Goal: Information Seeking & Learning: Learn about a topic

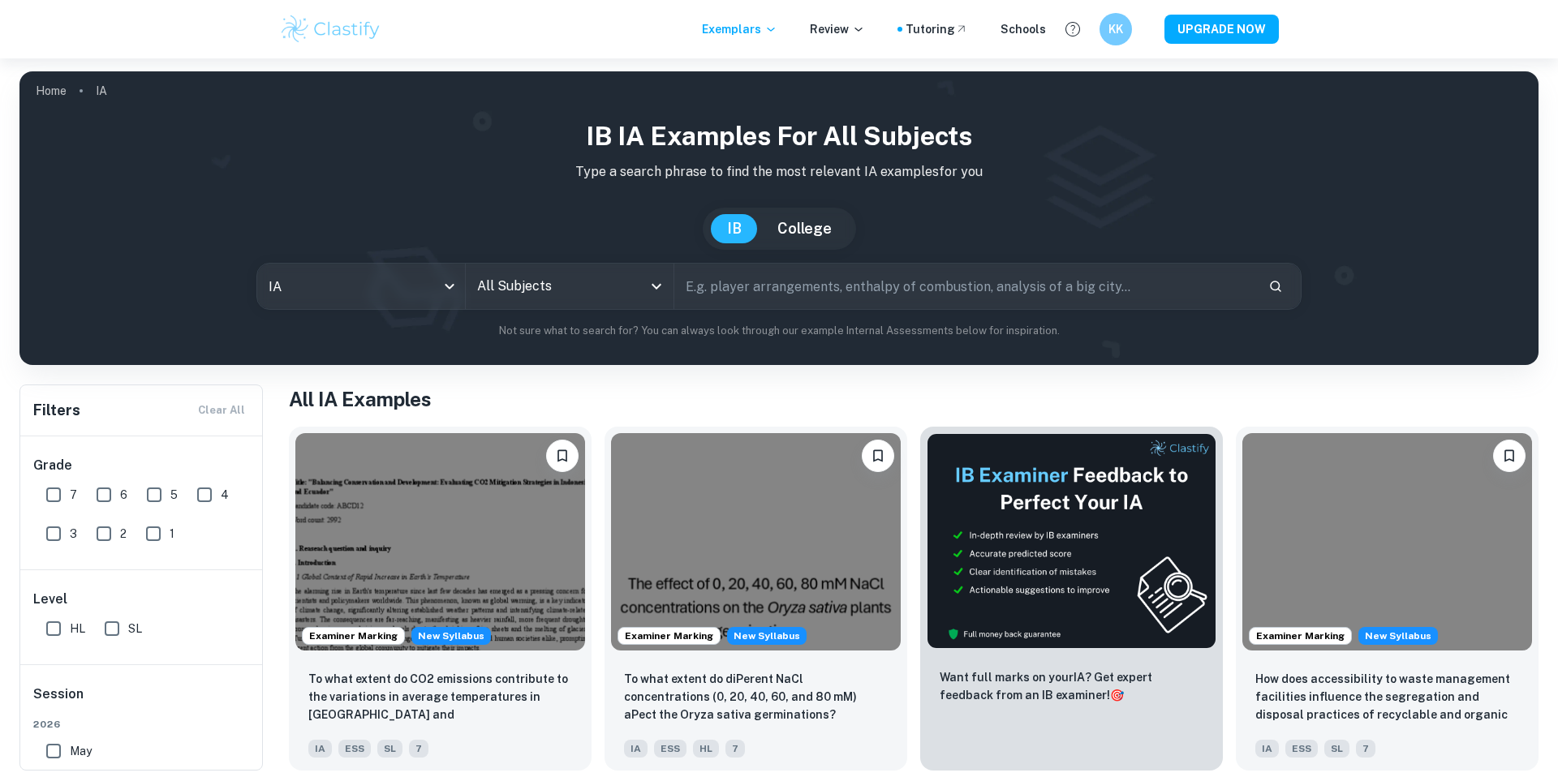
click at [514, 285] on input "All Subjects" at bounding box center [557, 286] width 169 height 31
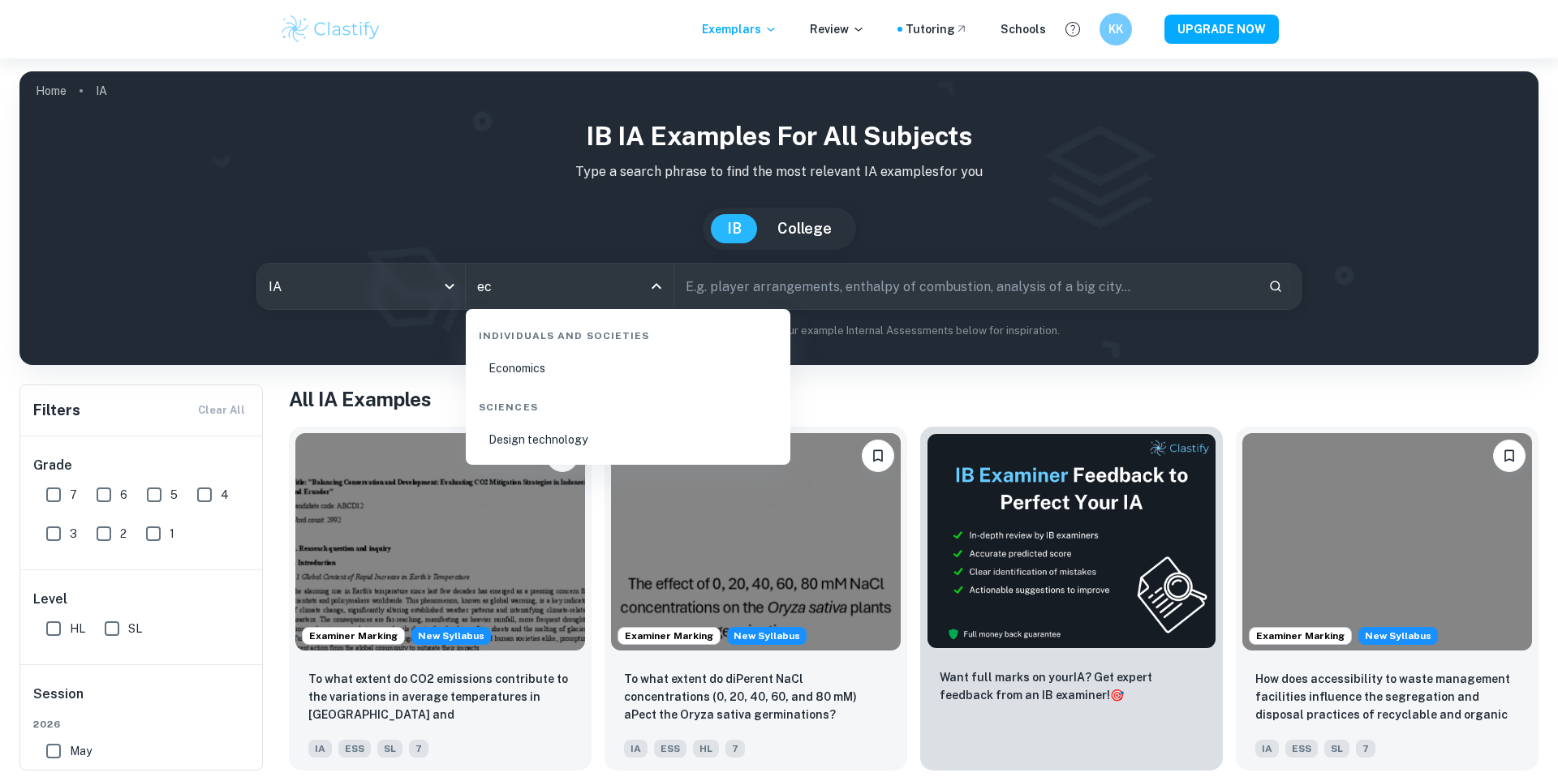
type input "eco"
click at [504, 379] on li "Economics" at bounding box center [628, 368] width 312 height 37
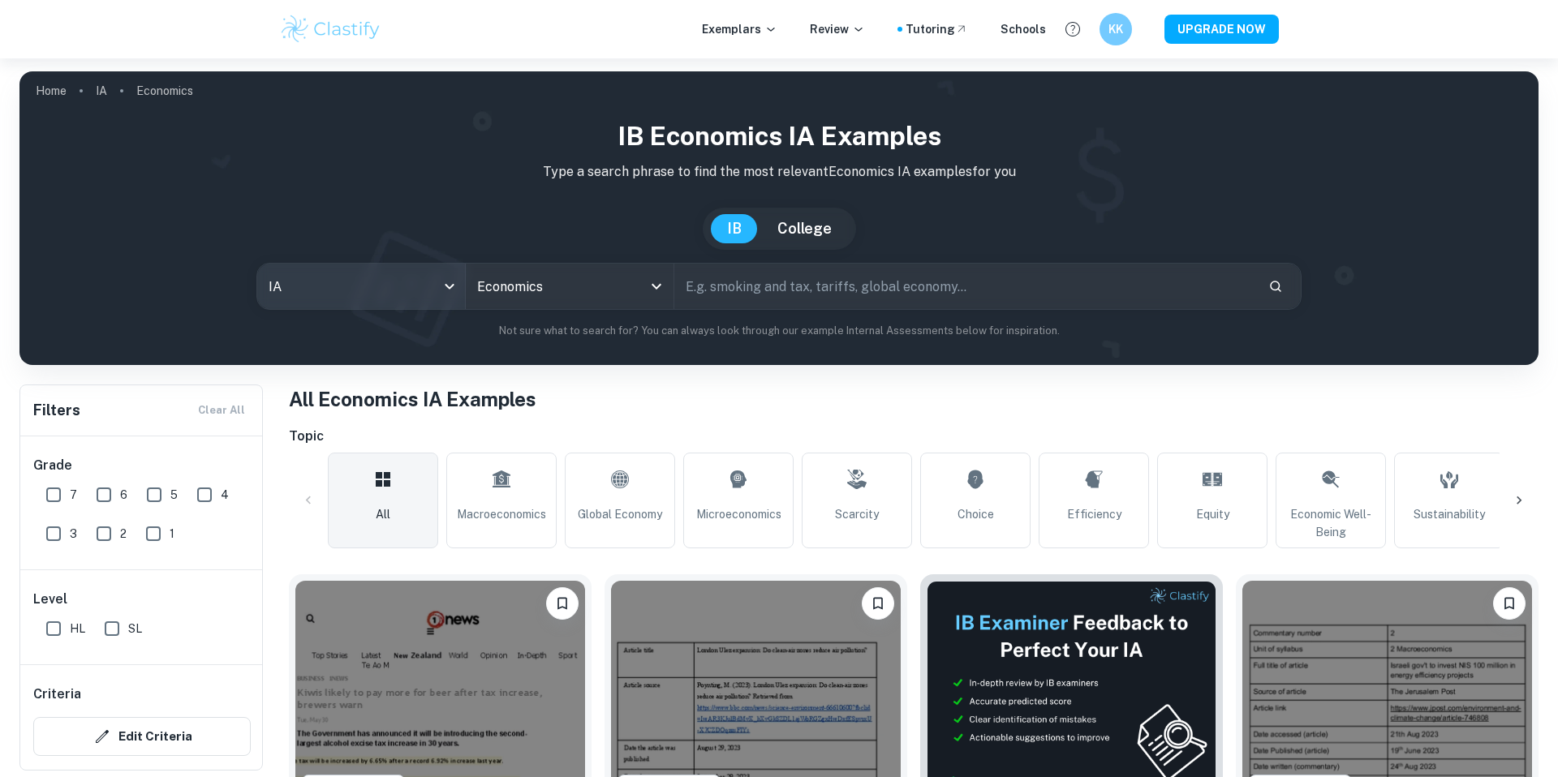
click at [404, 291] on body "We value your privacy We use cookies to enhance your browsing experience, serve…" at bounding box center [779, 446] width 1558 height 777
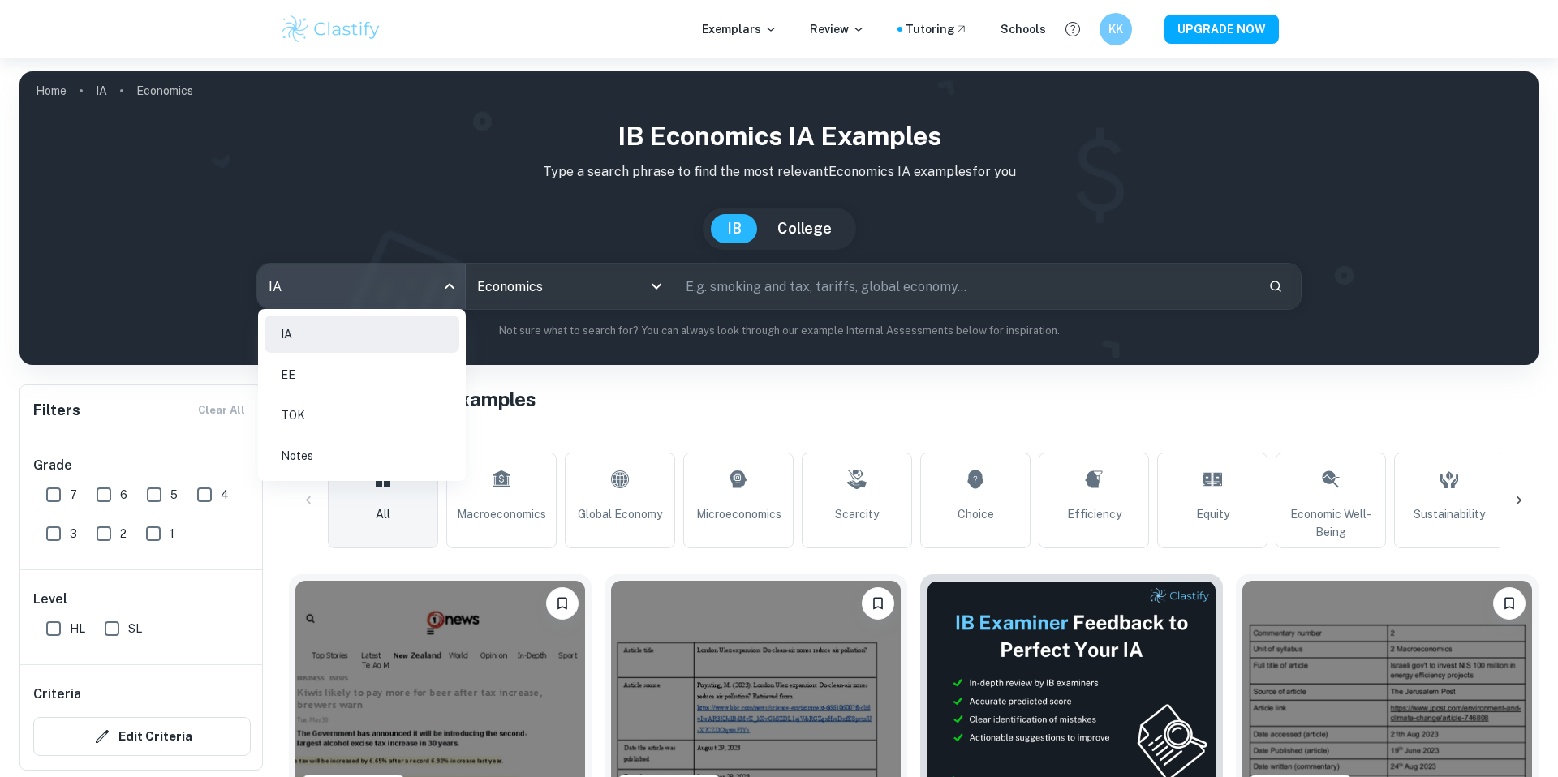
click at [445, 224] on div at bounding box center [779, 388] width 1558 height 777
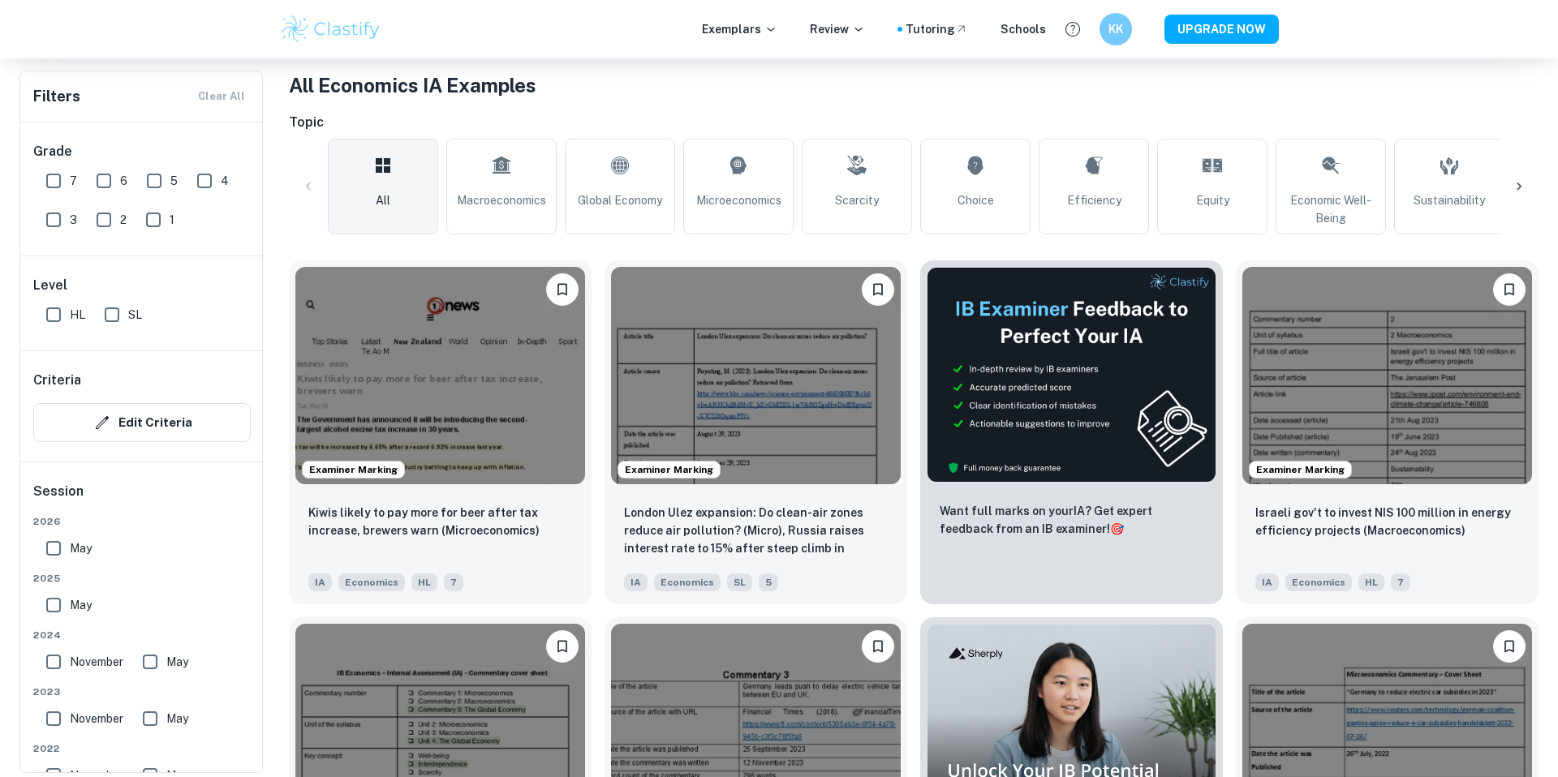
scroll to position [376, 0]
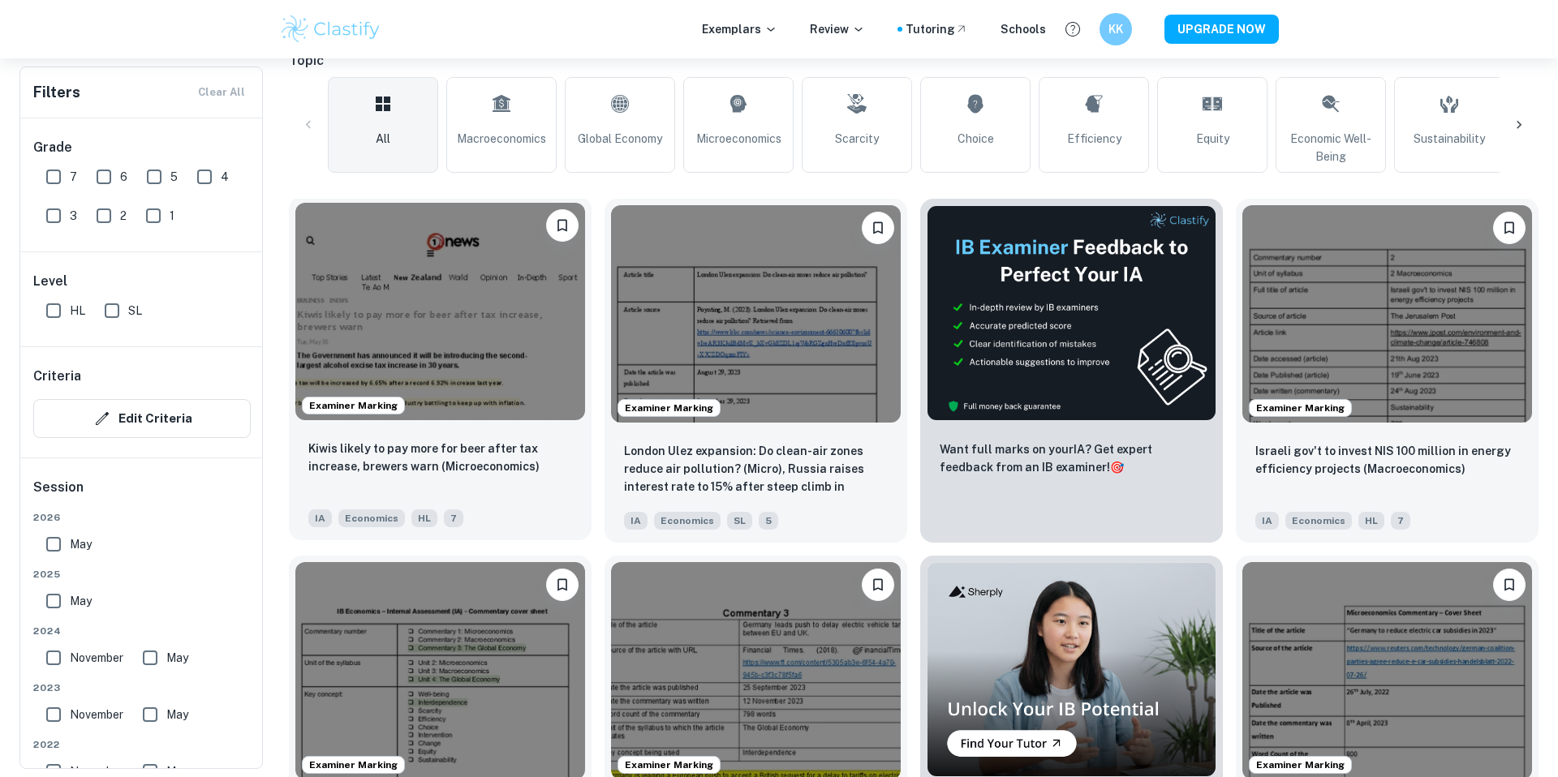
click at [462, 370] on img at bounding box center [440, 311] width 290 height 217
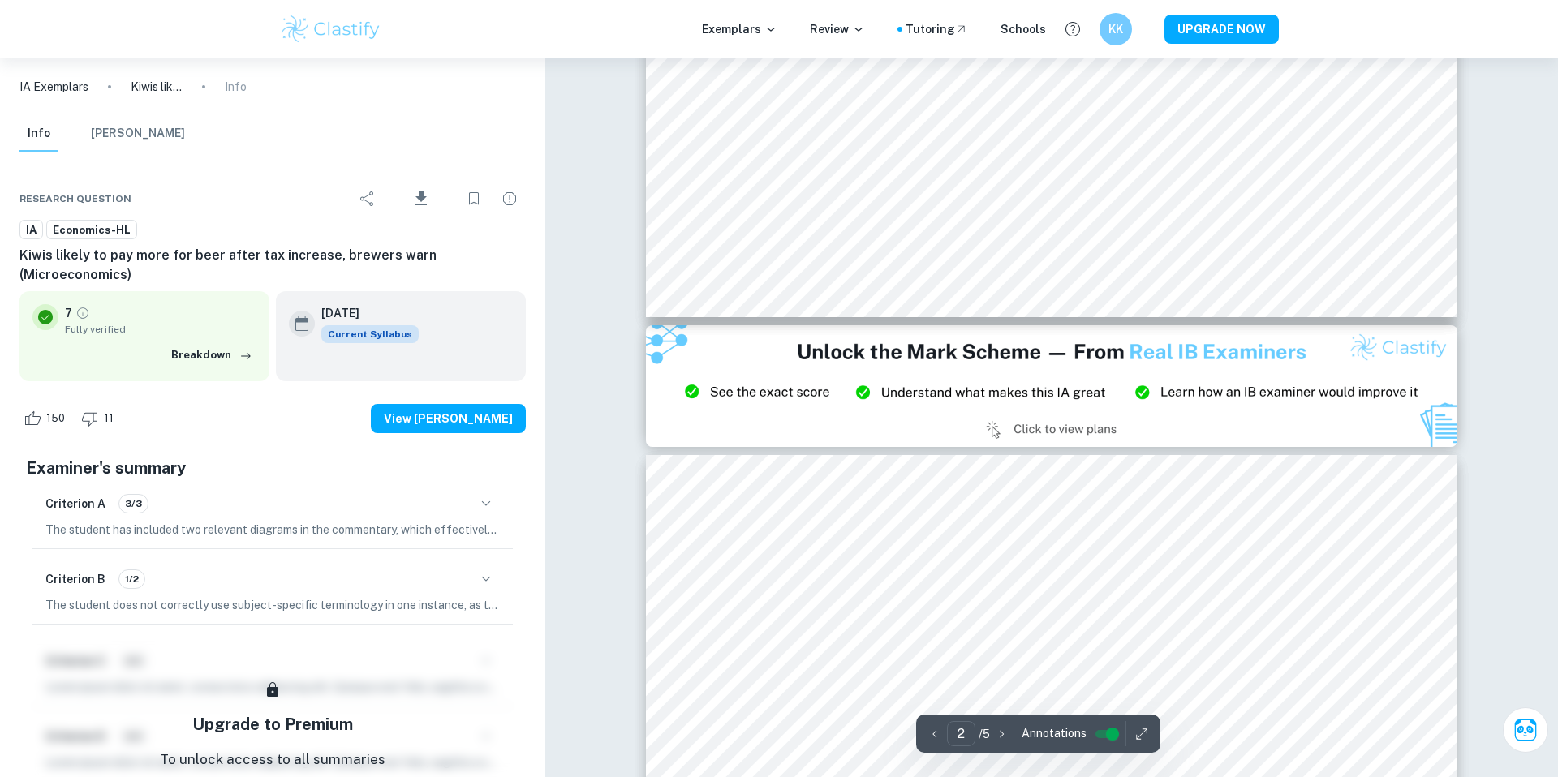
type input "3"
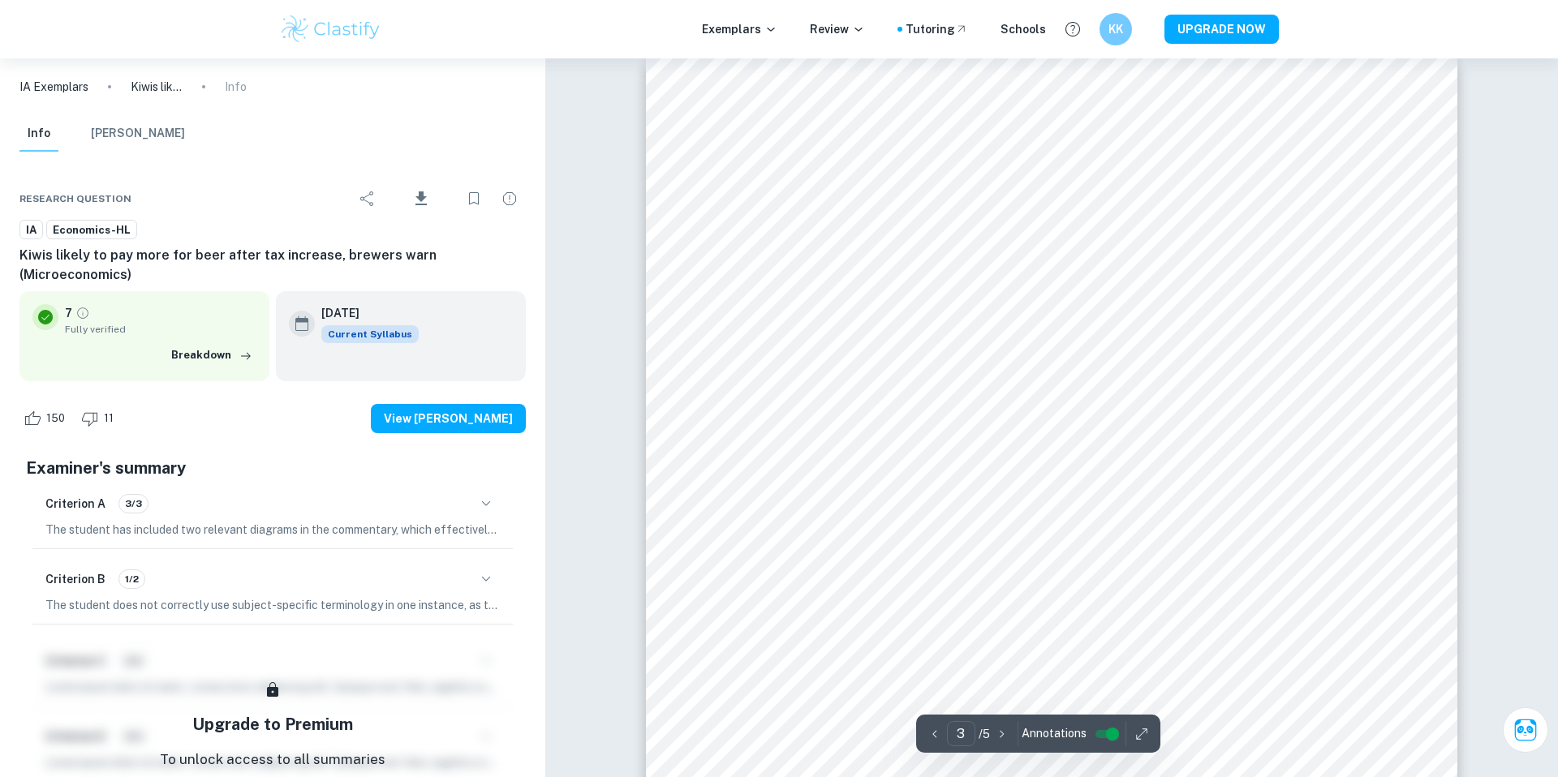
scroll to position [2584, 0]
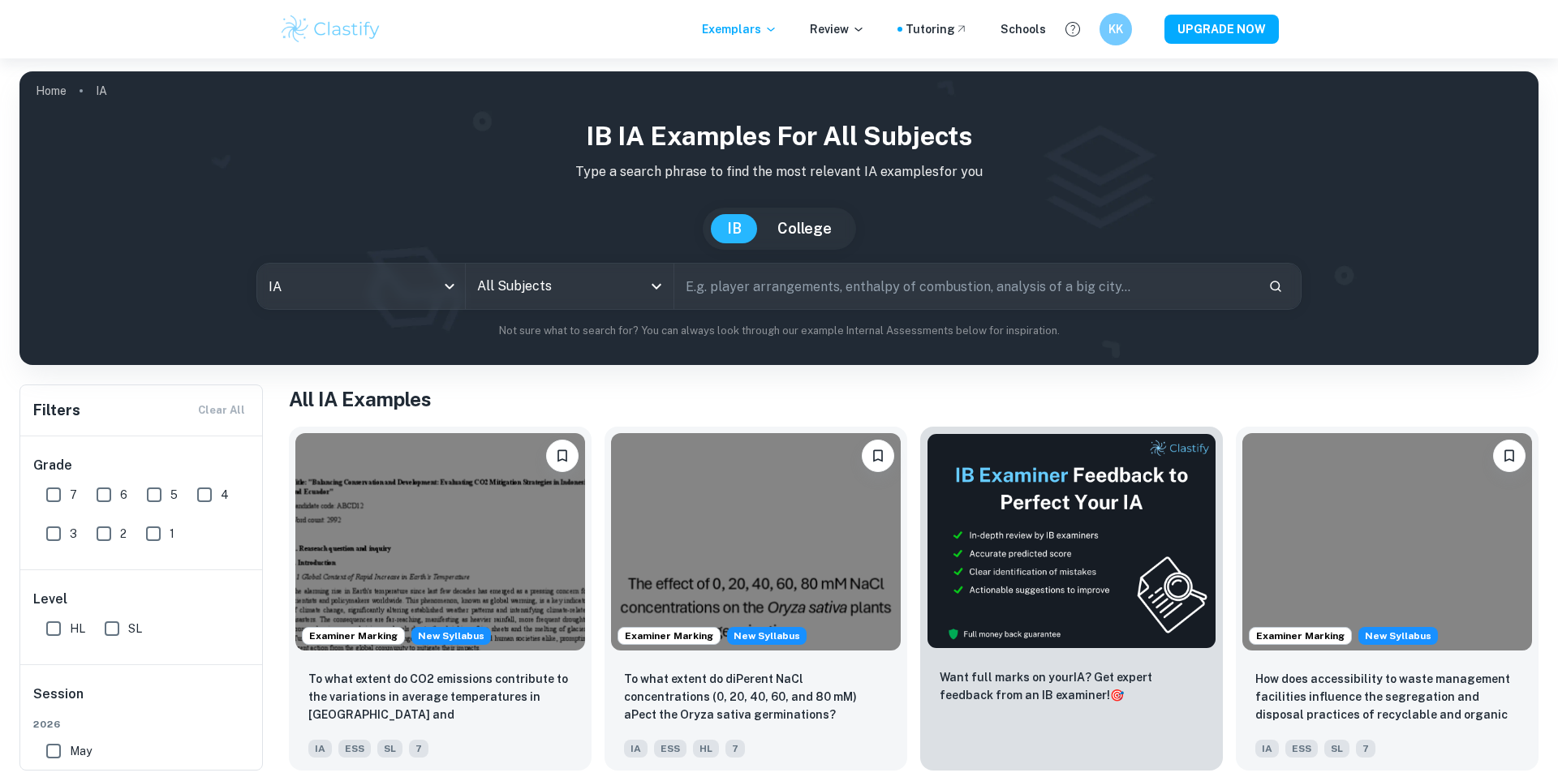
click at [618, 291] on input "All Subjects" at bounding box center [557, 286] width 169 height 31
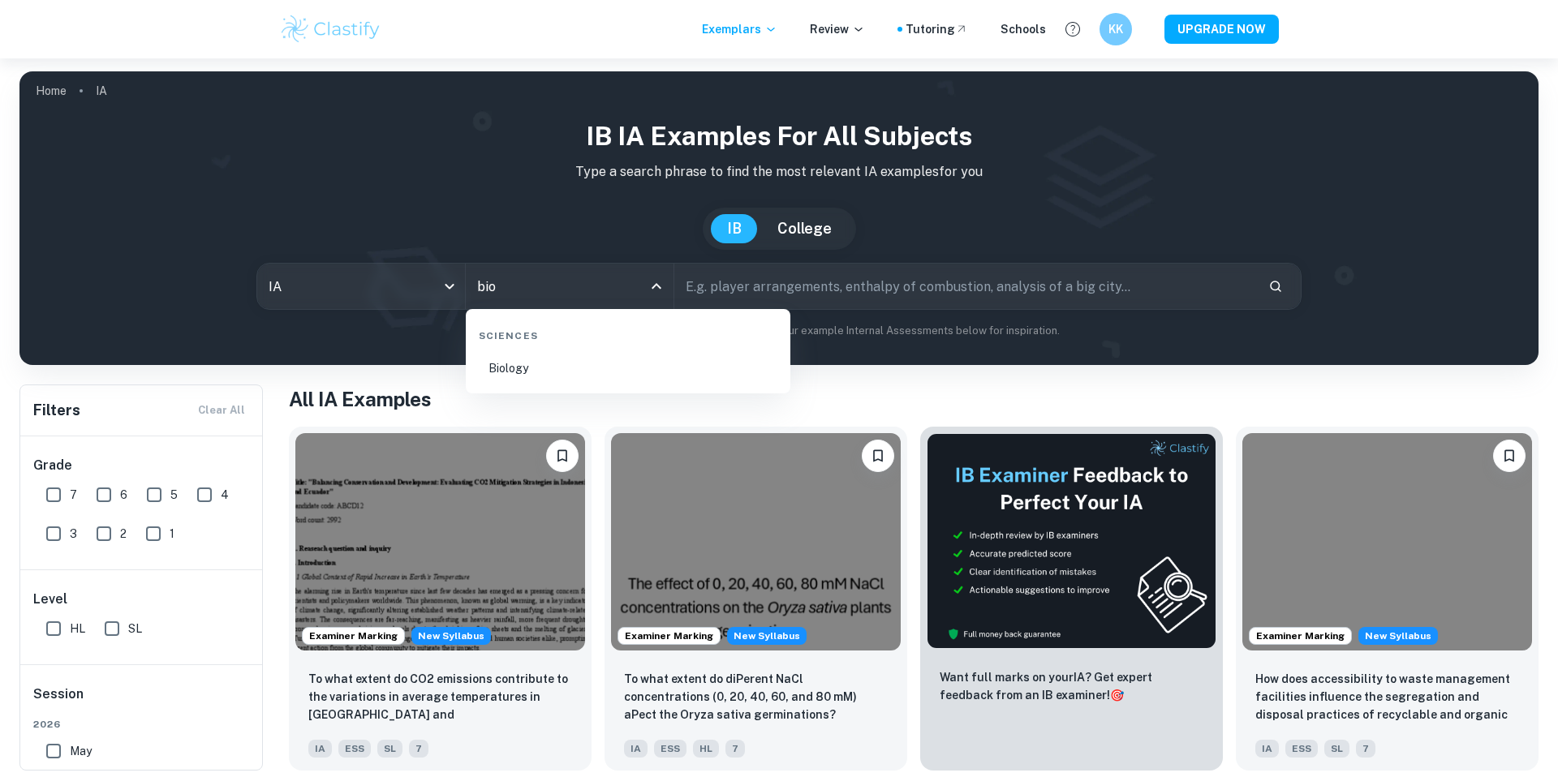
click at [673, 379] on li "Biology" at bounding box center [628, 368] width 312 height 37
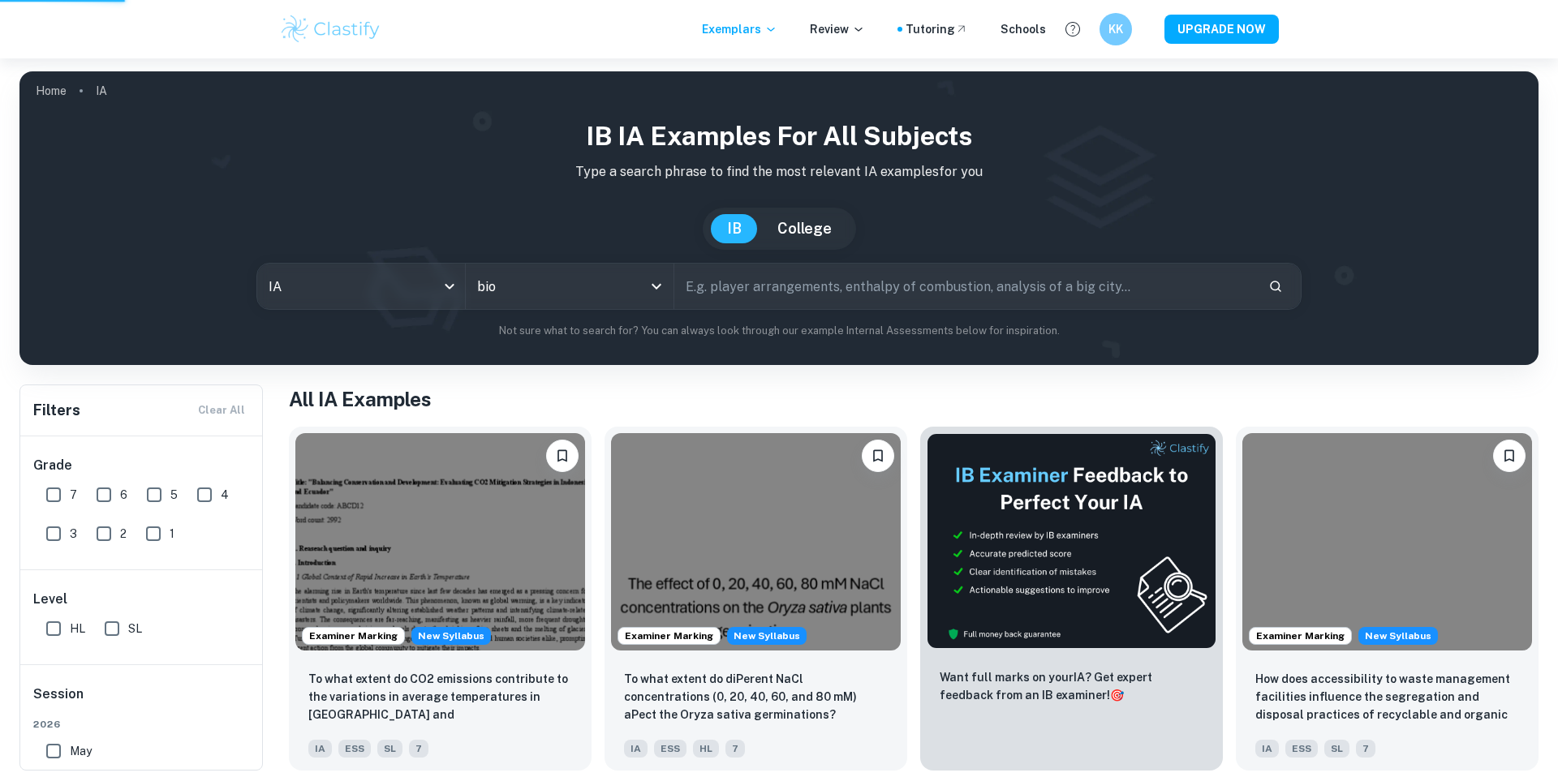
type input "Biology"
click at [746, 299] on input "text" at bounding box center [964, 286] width 581 height 45
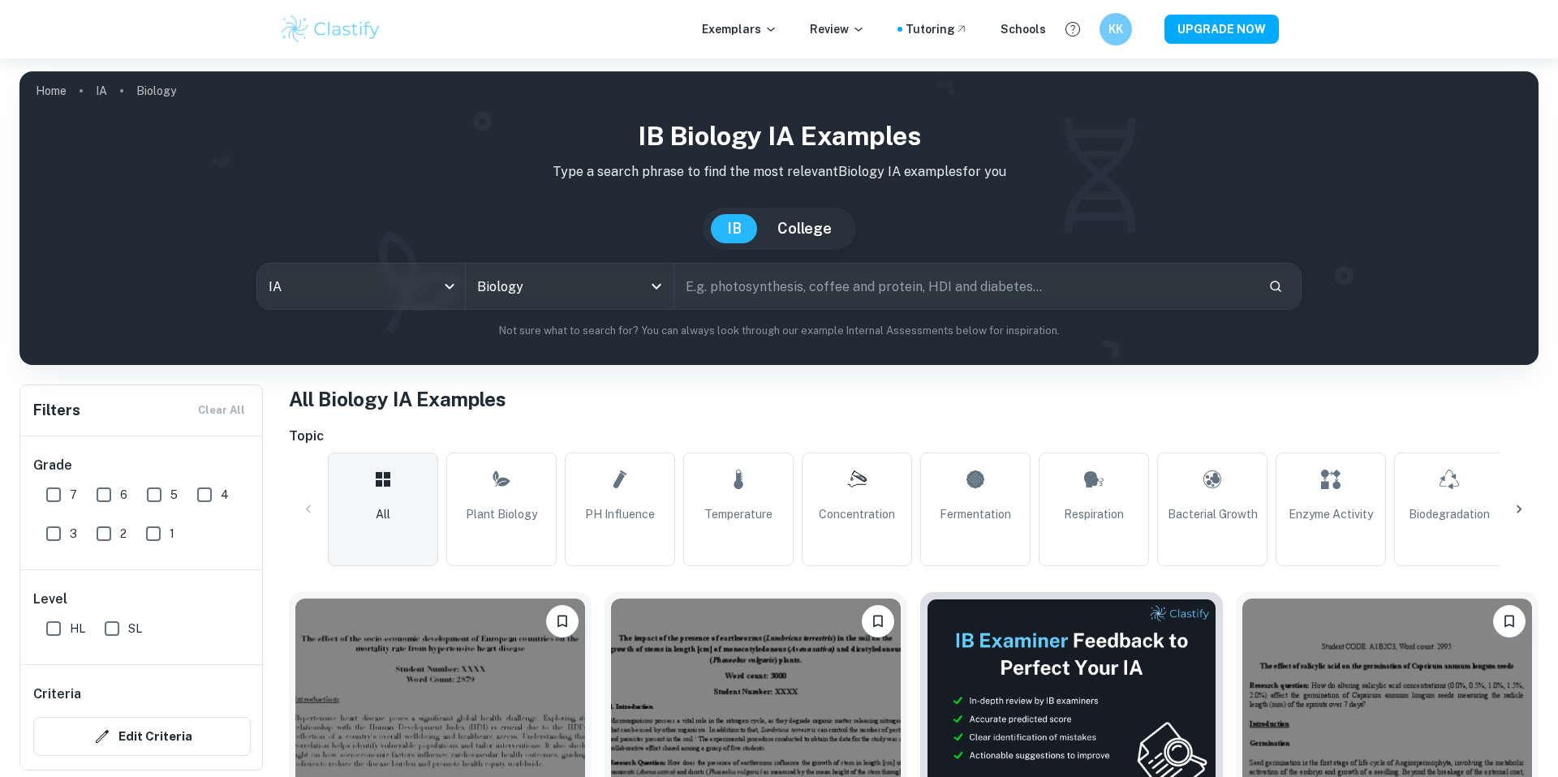
click at [742, 277] on input "text" at bounding box center [964, 286] width 581 height 45
type input "chromatography"
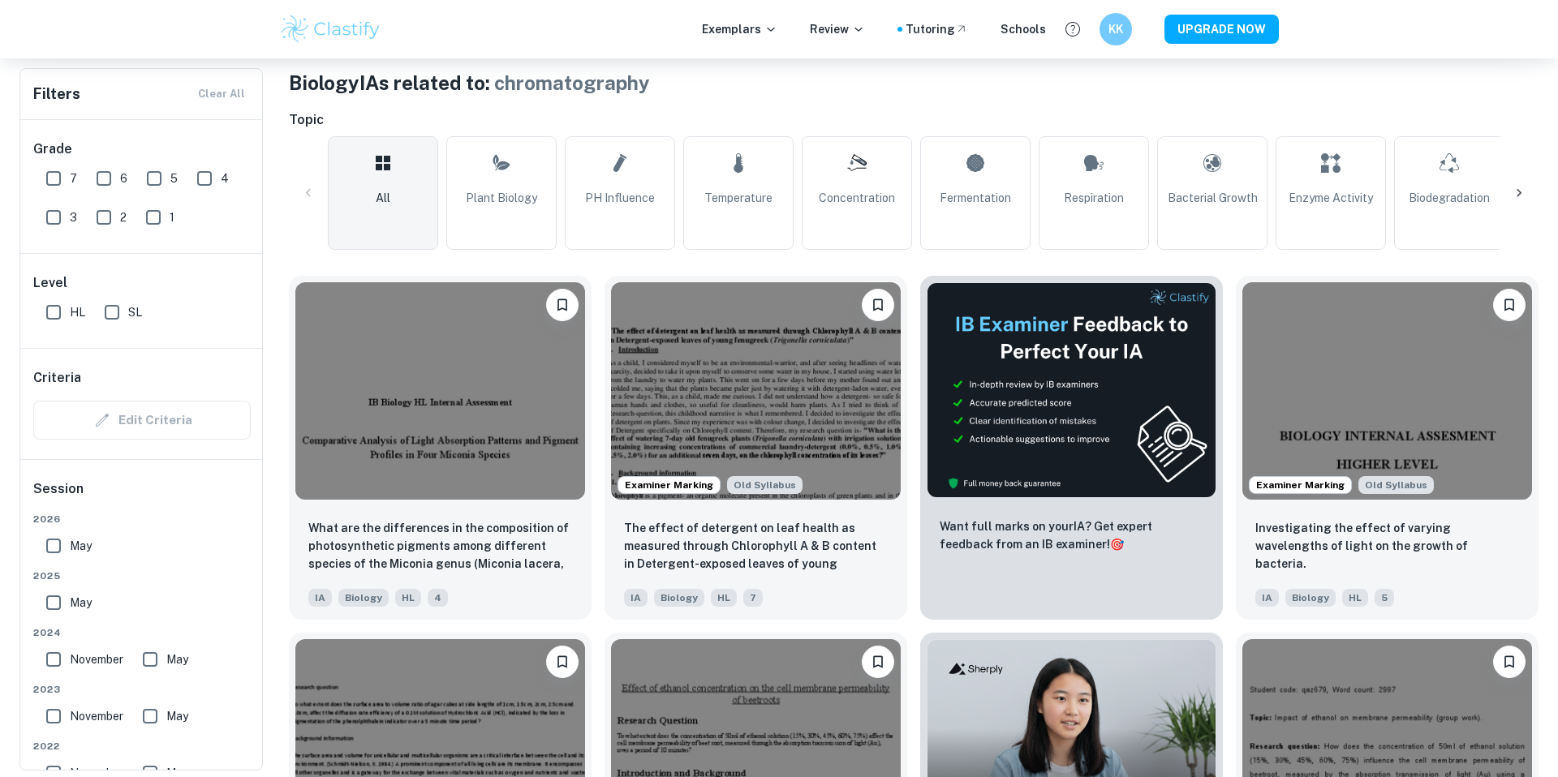
scroll to position [358, 0]
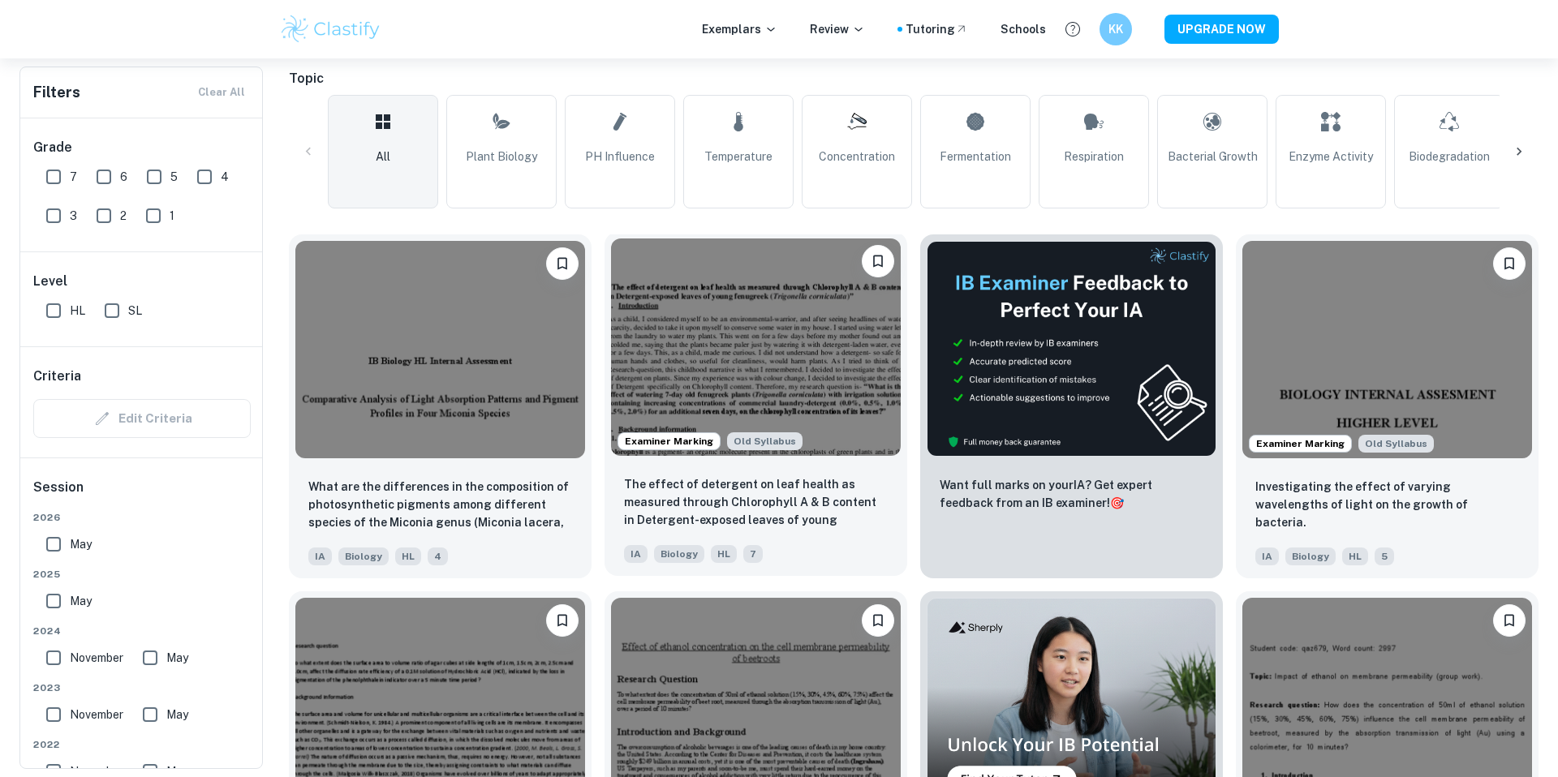
click at [690, 405] on img at bounding box center [756, 347] width 290 height 217
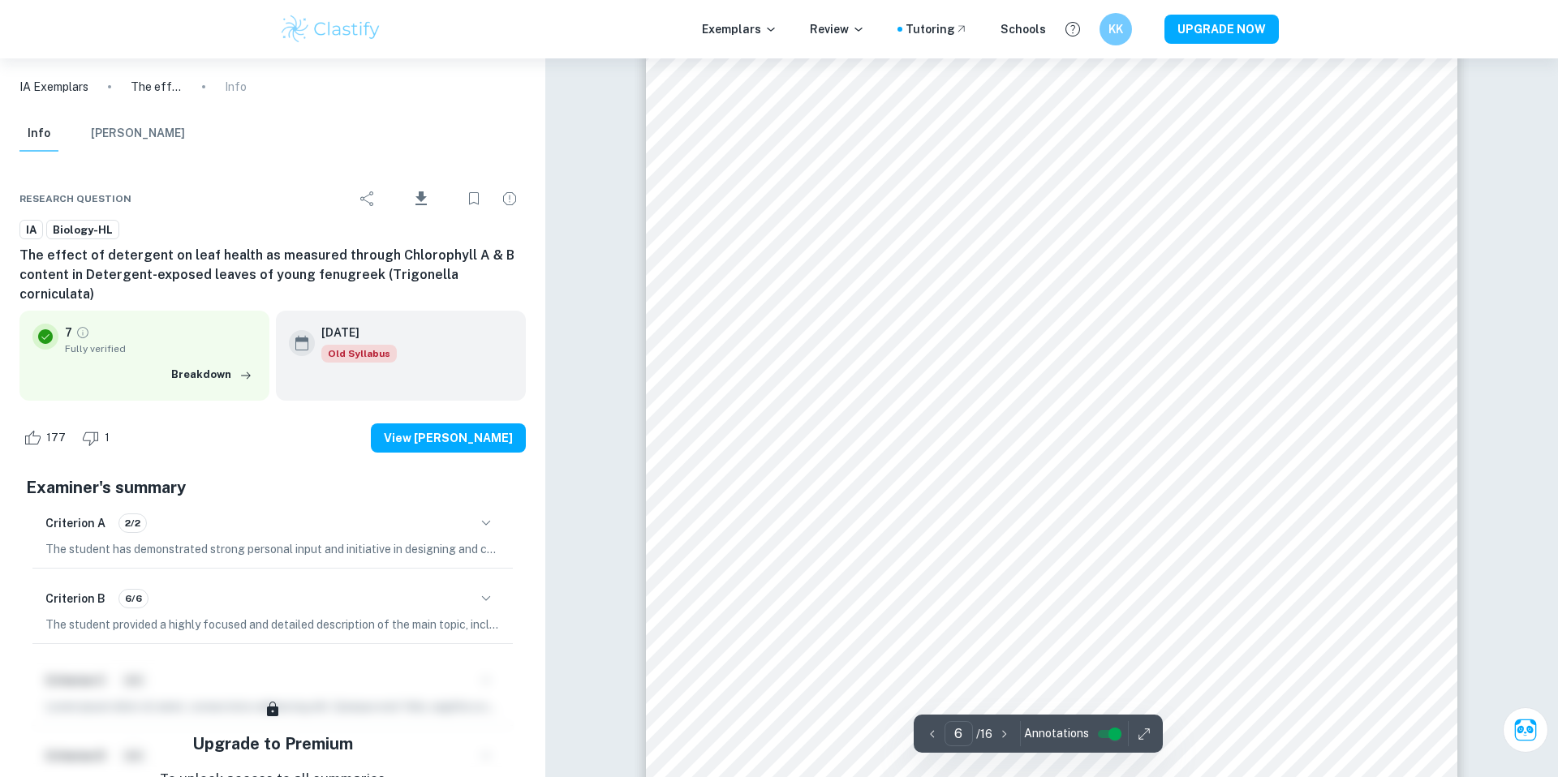
scroll to position [6202, 0]
type input "7"
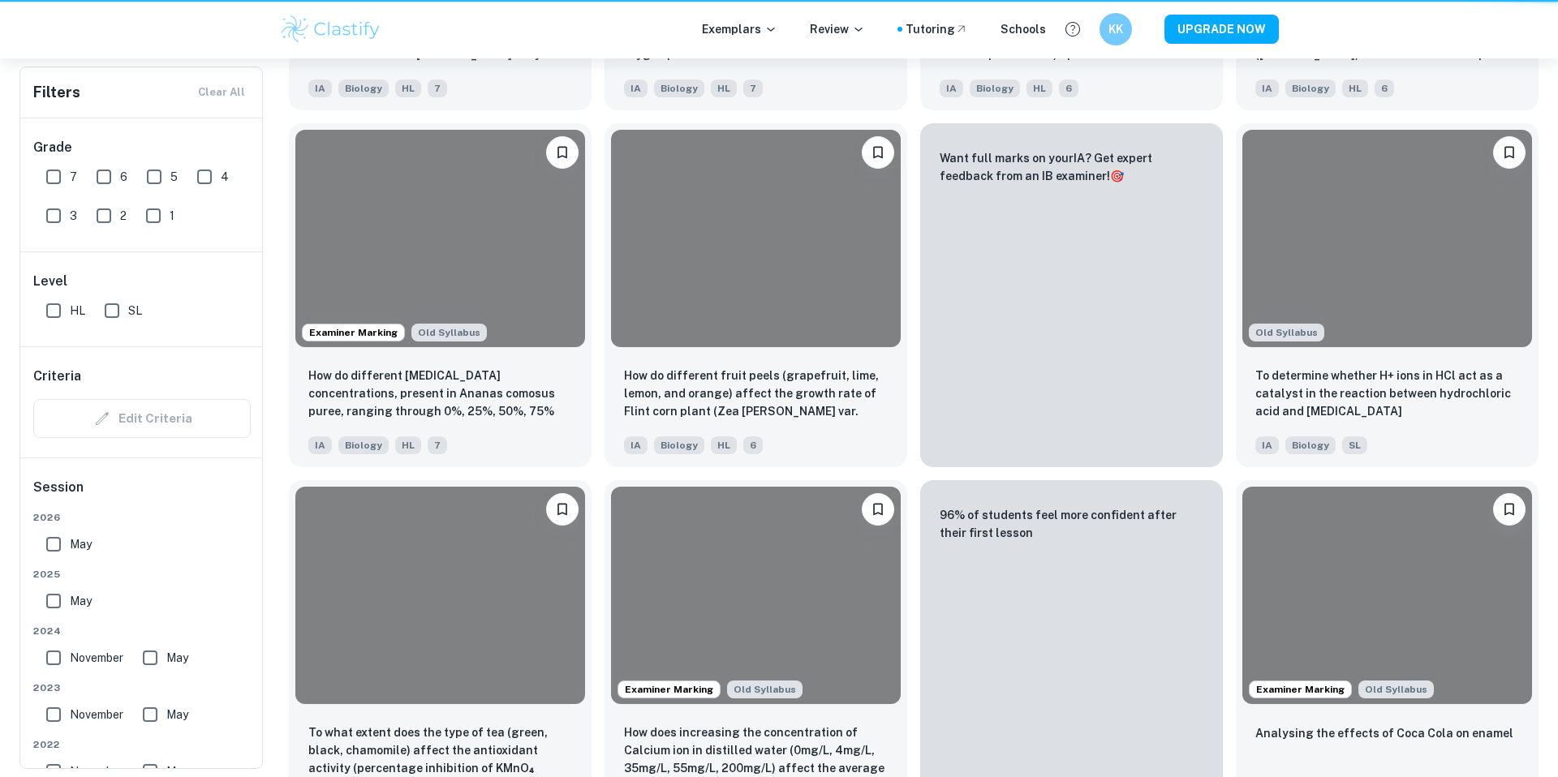
scroll to position [358, 0]
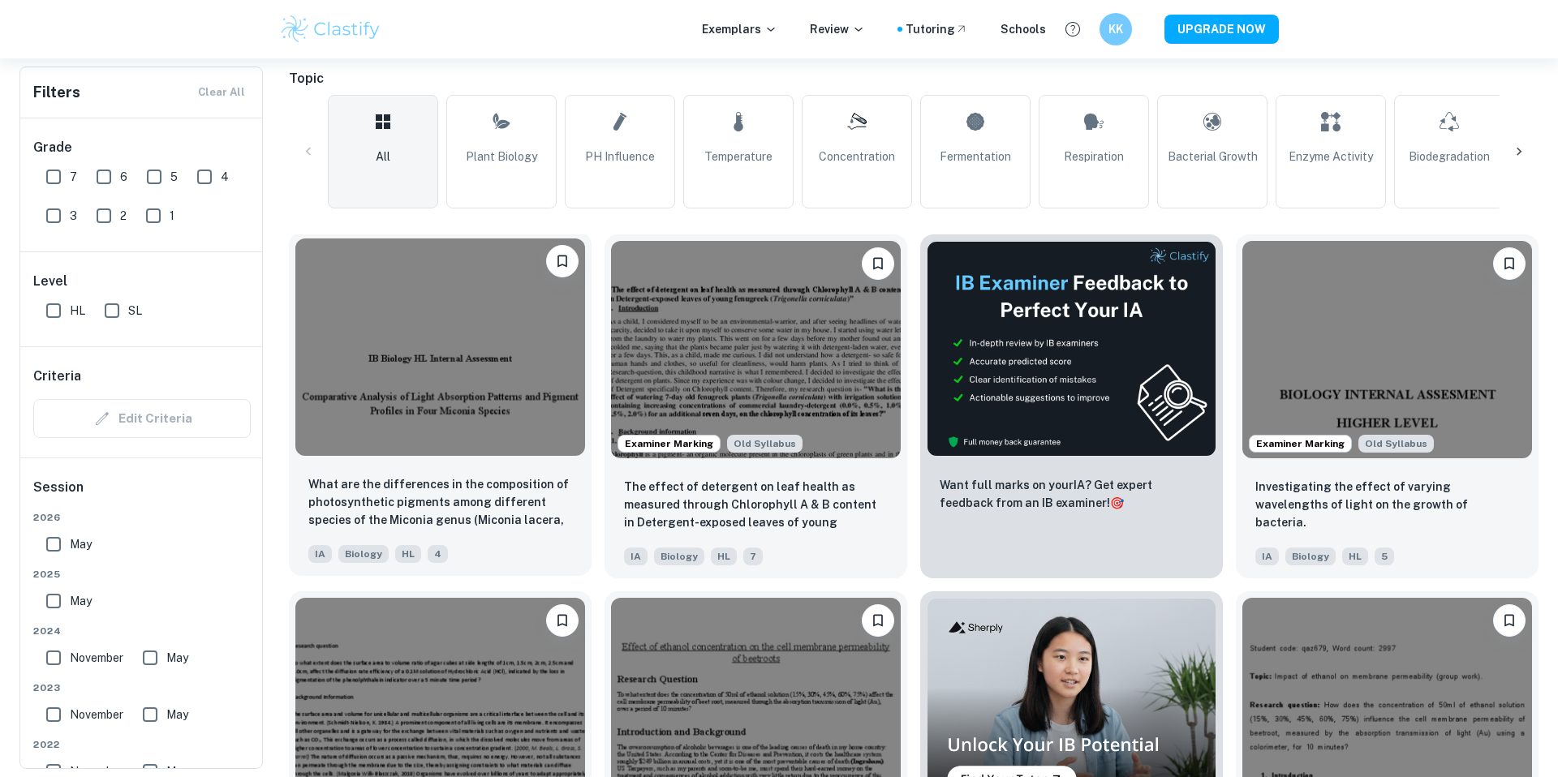
click at [505, 444] on img at bounding box center [440, 347] width 290 height 217
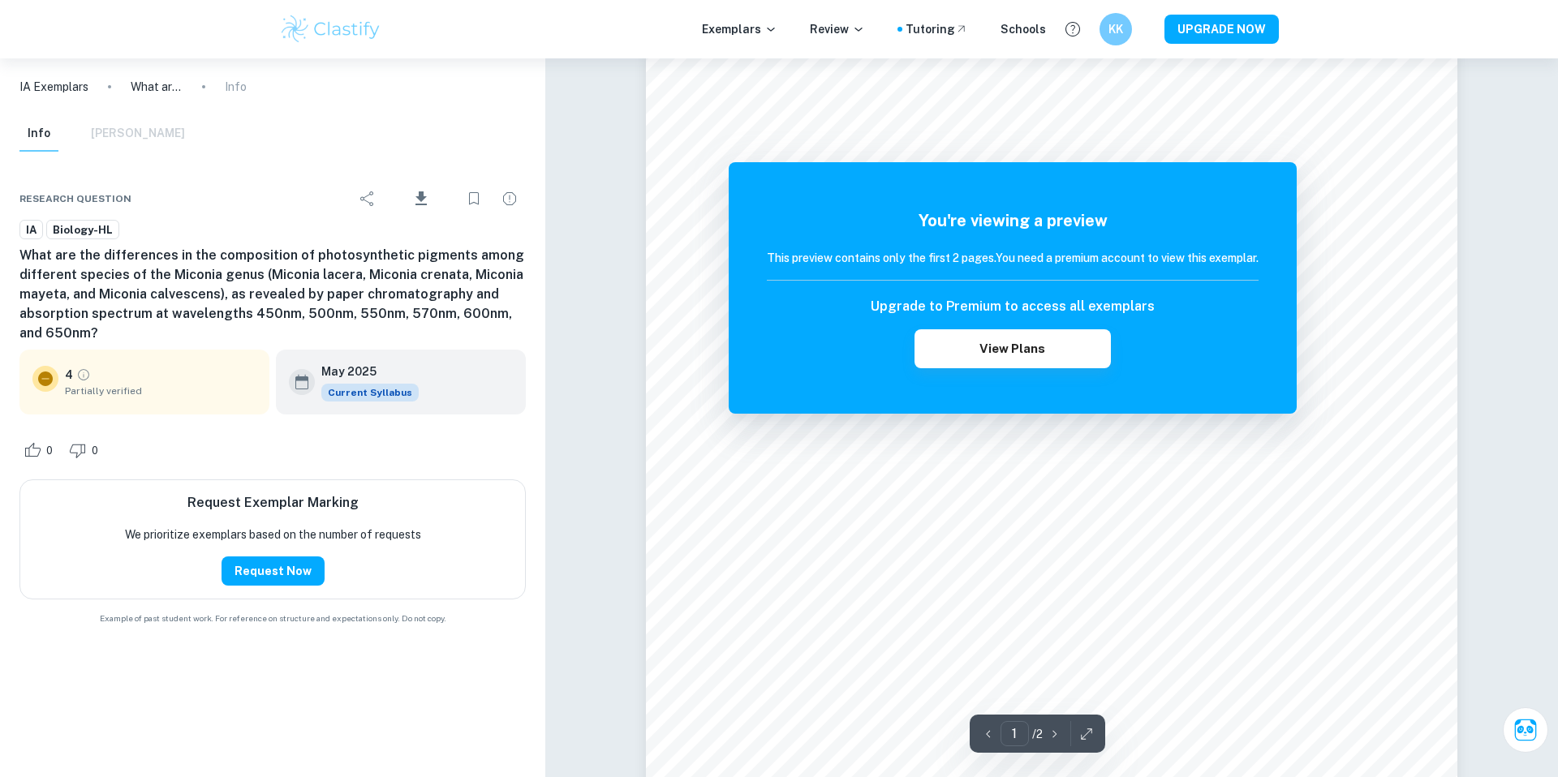
scroll to position [57, 0]
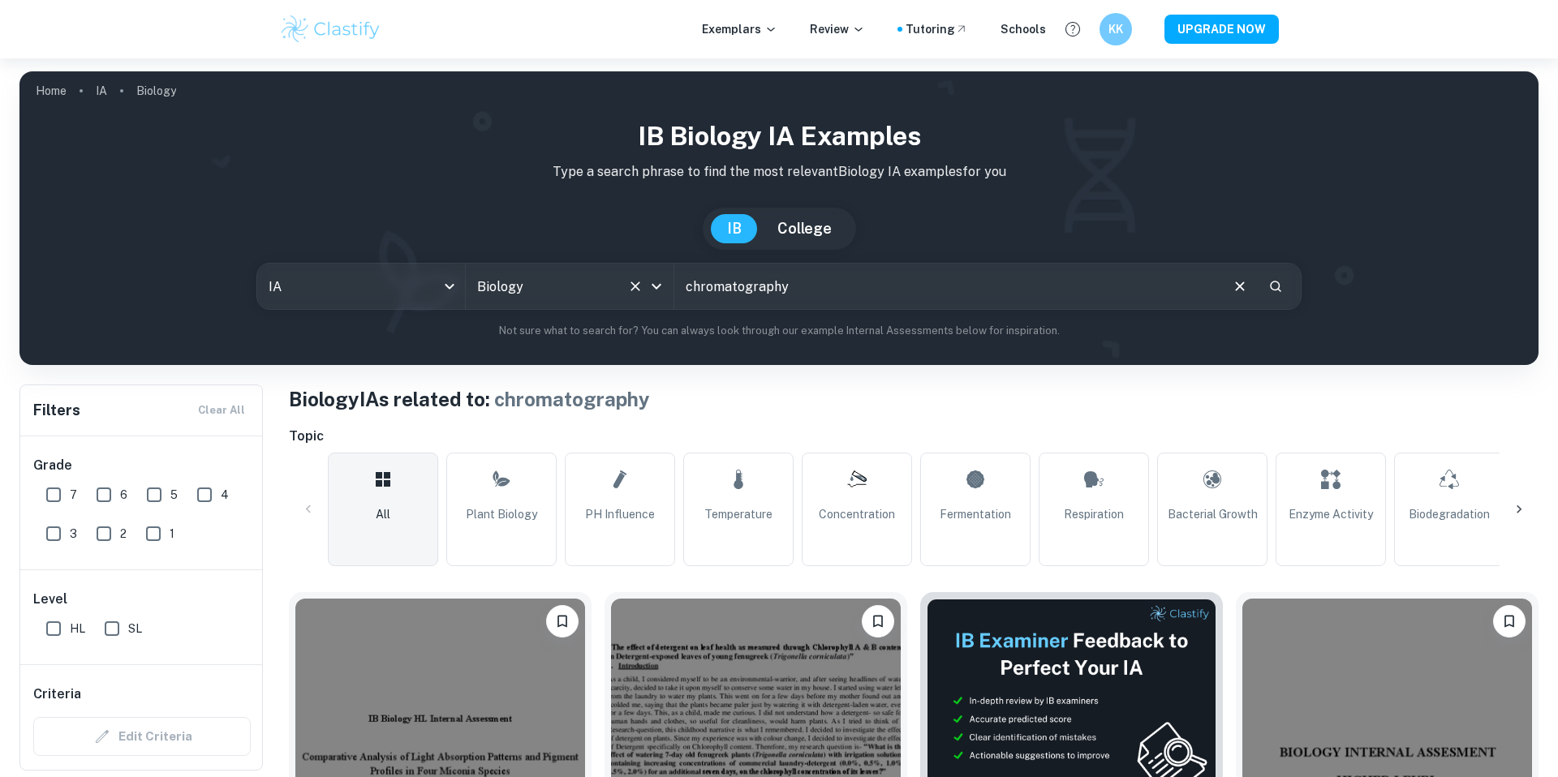
drag, startPoint x: 856, startPoint y: 291, endPoint x: 634, endPoint y: 290, distance: 221.5
click at [634, 290] on div "IA ia All Subjects Biology All Subjects chromatography ​" at bounding box center [778, 286] width 1045 height 47
type input "c"
type input "pigments"
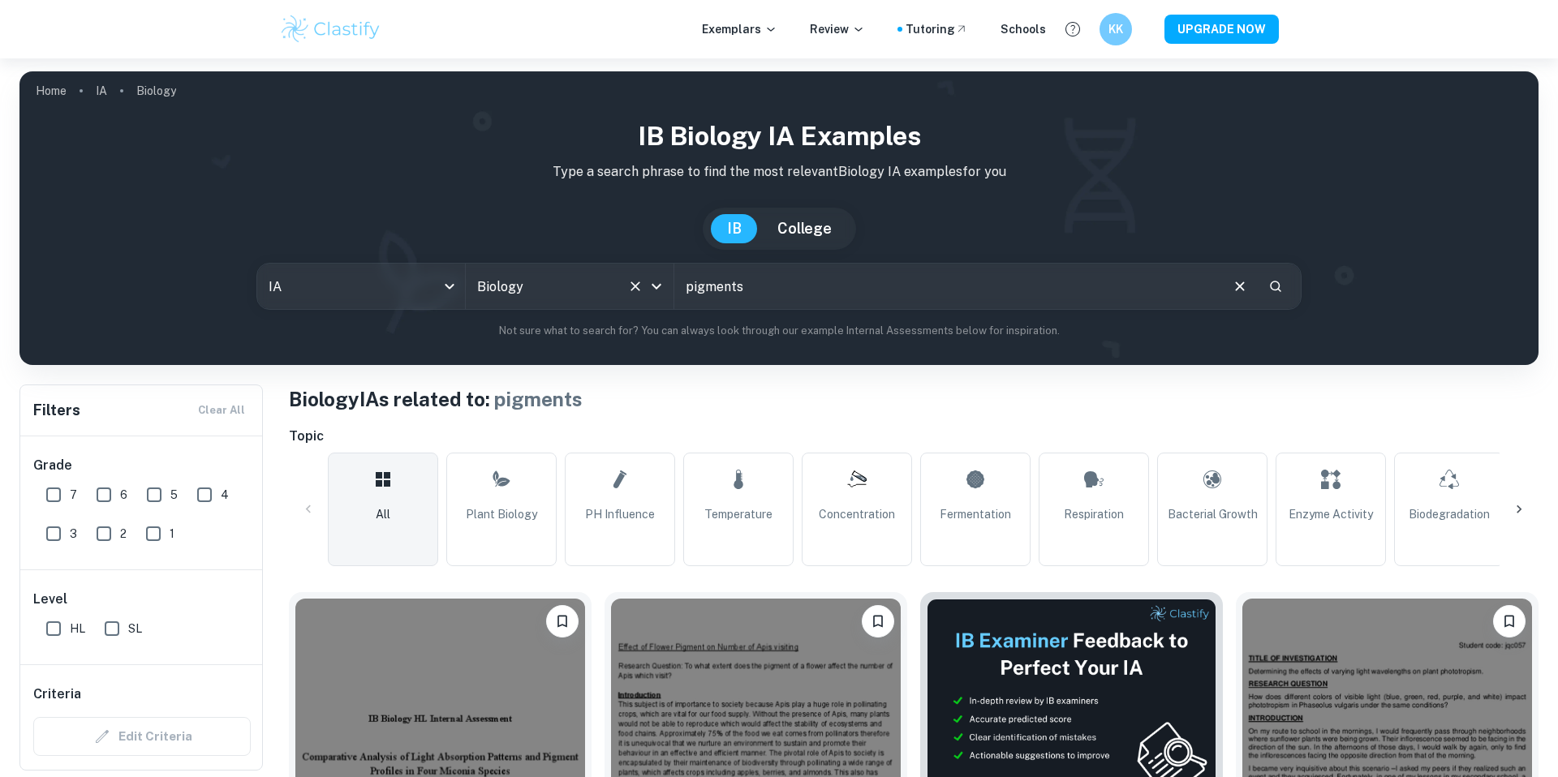
drag, startPoint x: 815, startPoint y: 290, endPoint x: 568, endPoint y: 290, distance: 246.7
click at [568, 290] on div "IA ia All Subjects Biology All Subjects pigments ​" at bounding box center [778, 286] width 1045 height 47
type input "paper chromatography"
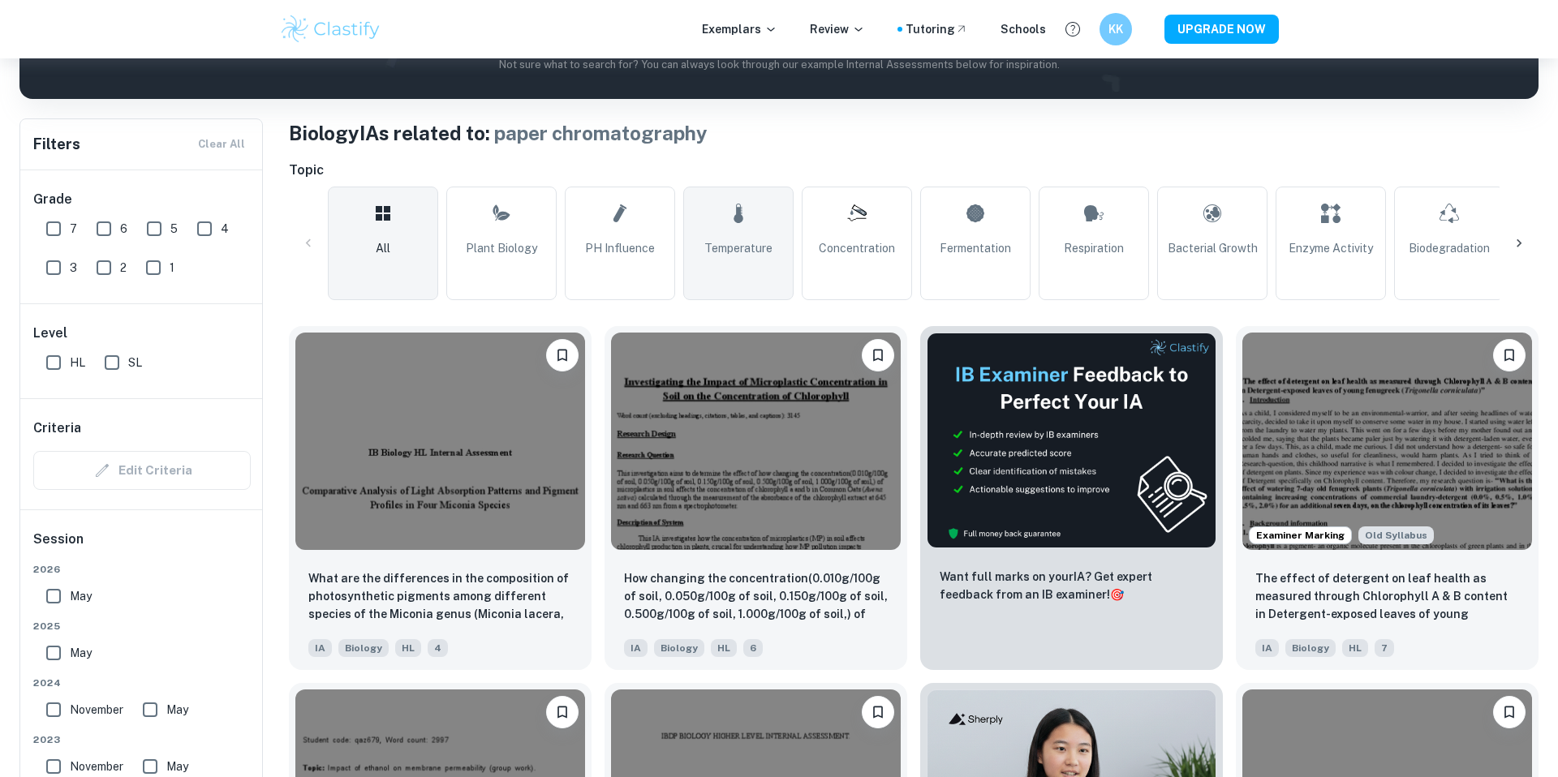
scroll to position [294, 0]
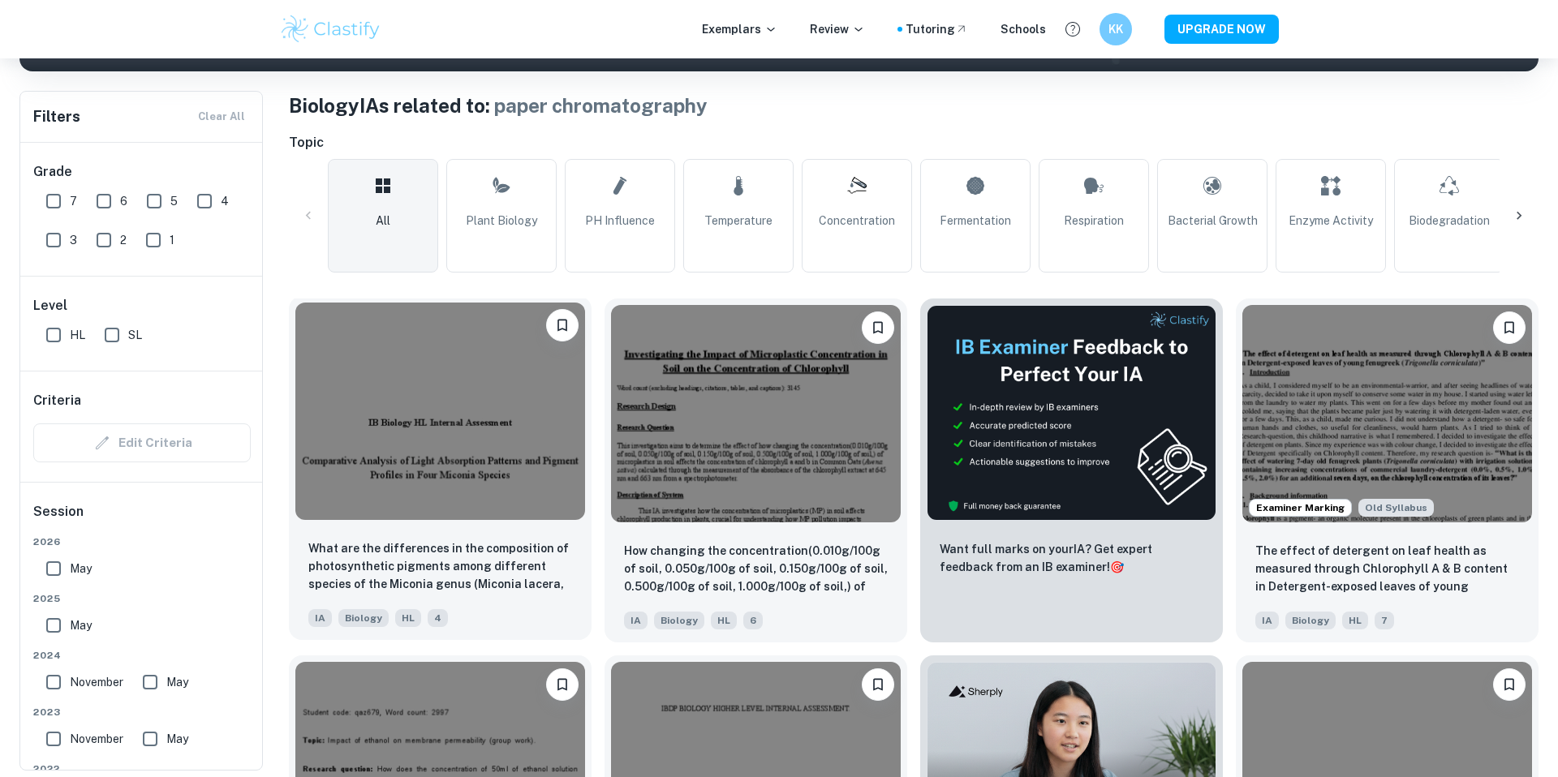
click at [517, 514] on img at bounding box center [440, 411] width 290 height 217
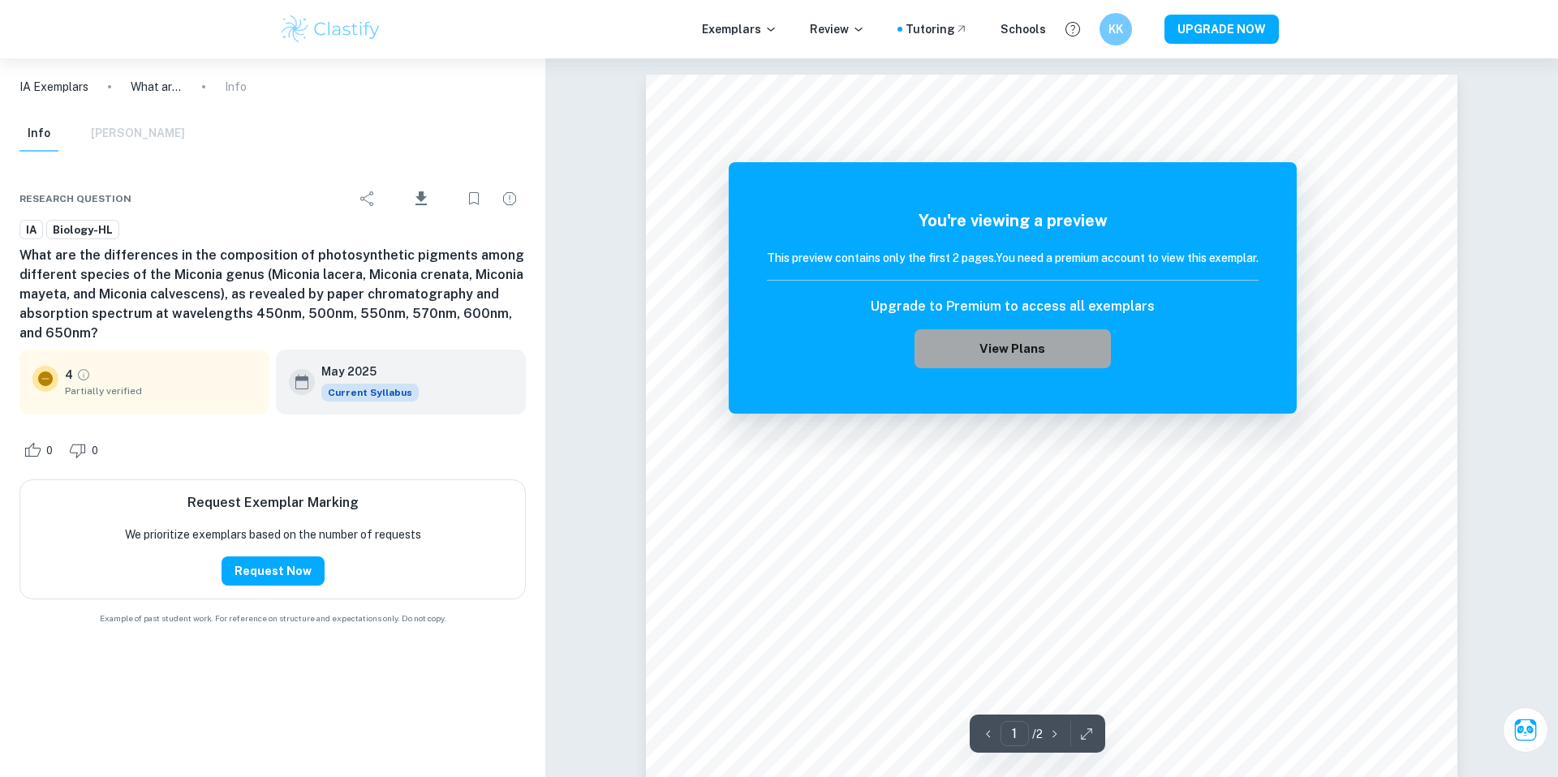
click at [941, 355] on button "View Plans" at bounding box center [1012, 348] width 196 height 39
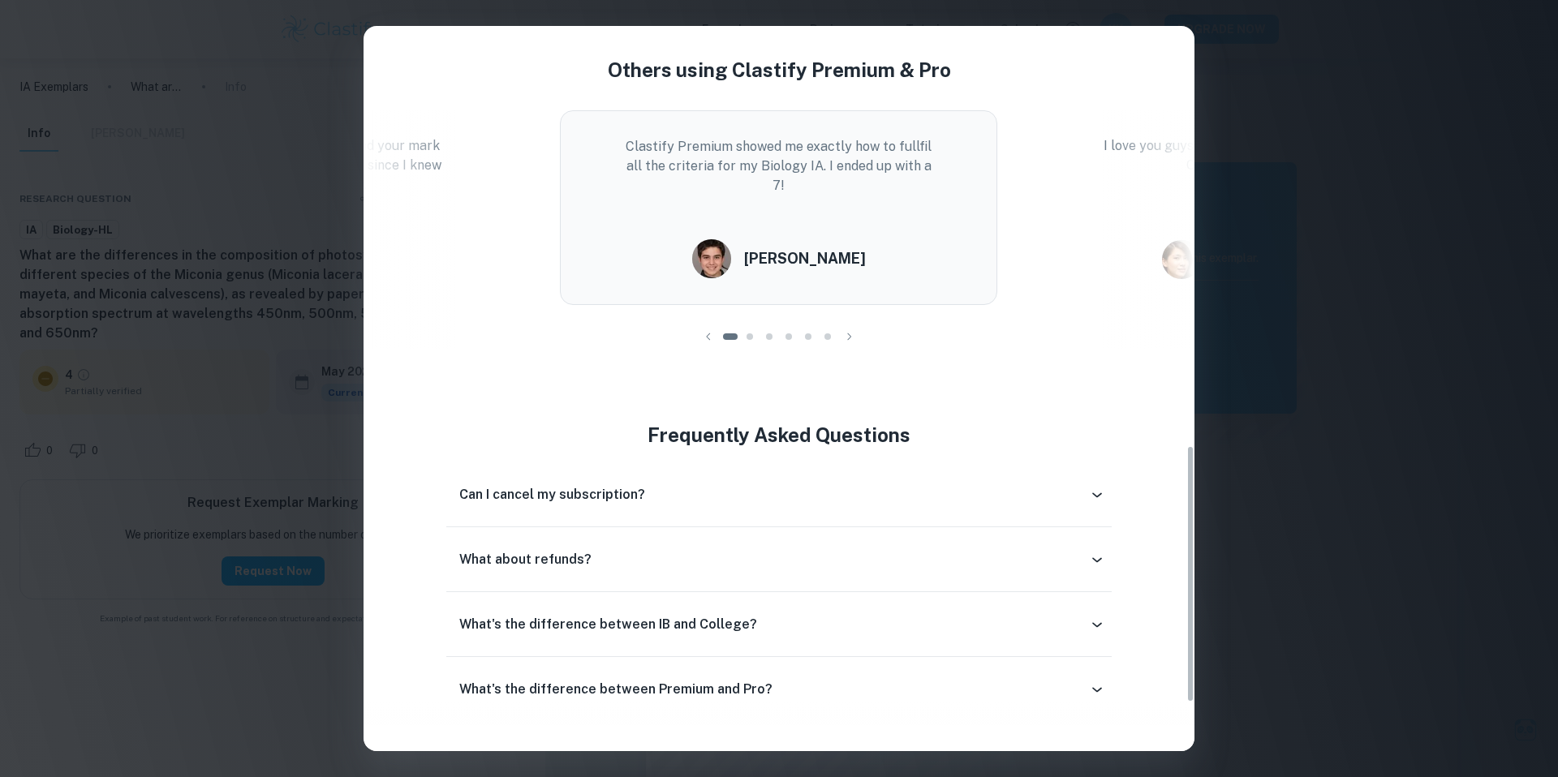
scroll to position [1217, 0]
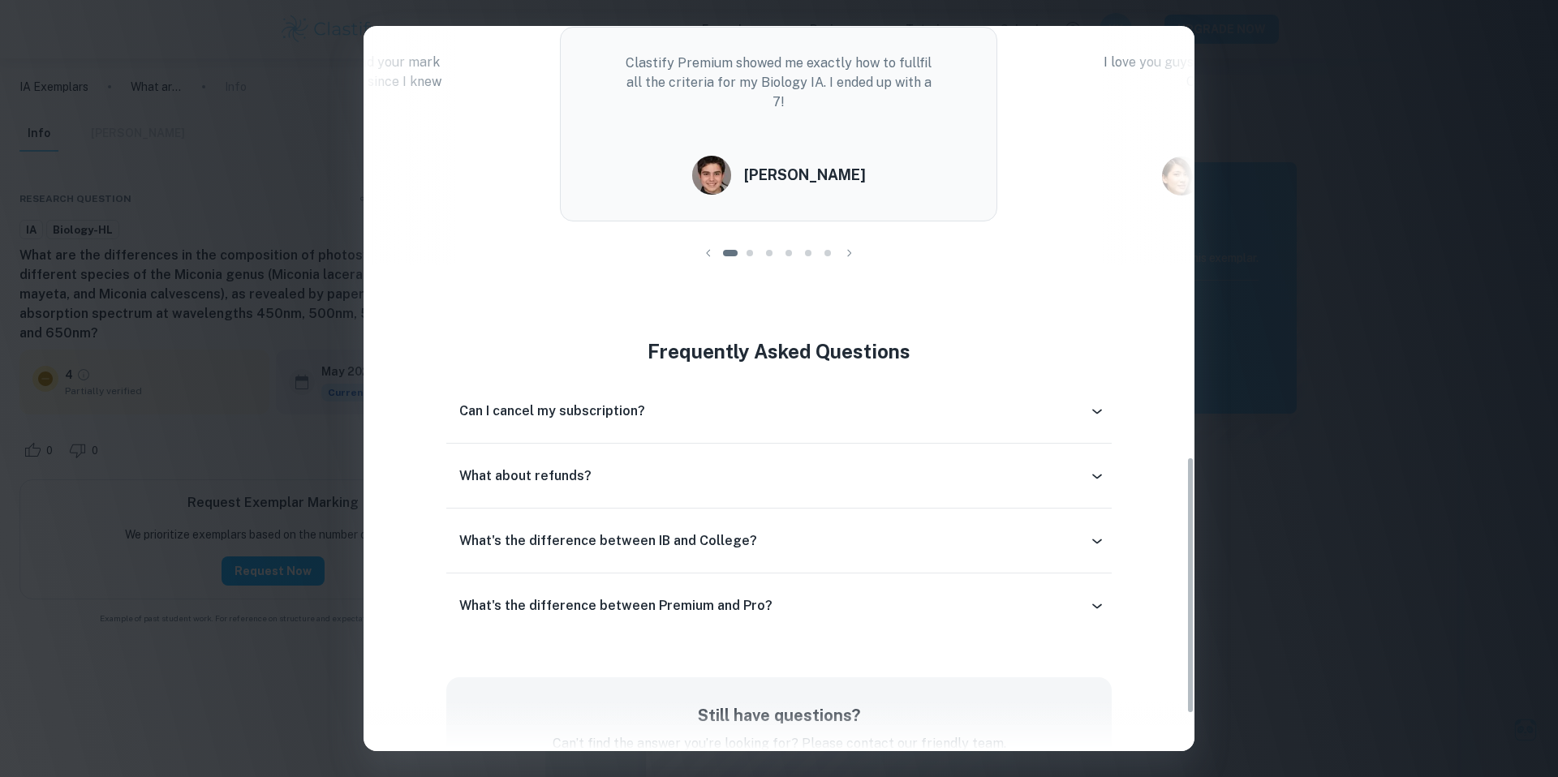
click at [1331, 419] on div "Easily Ace Your IB Coursework & Crush College Essays. Get Clastify Premium Get …" at bounding box center [779, 388] width 1558 height 777
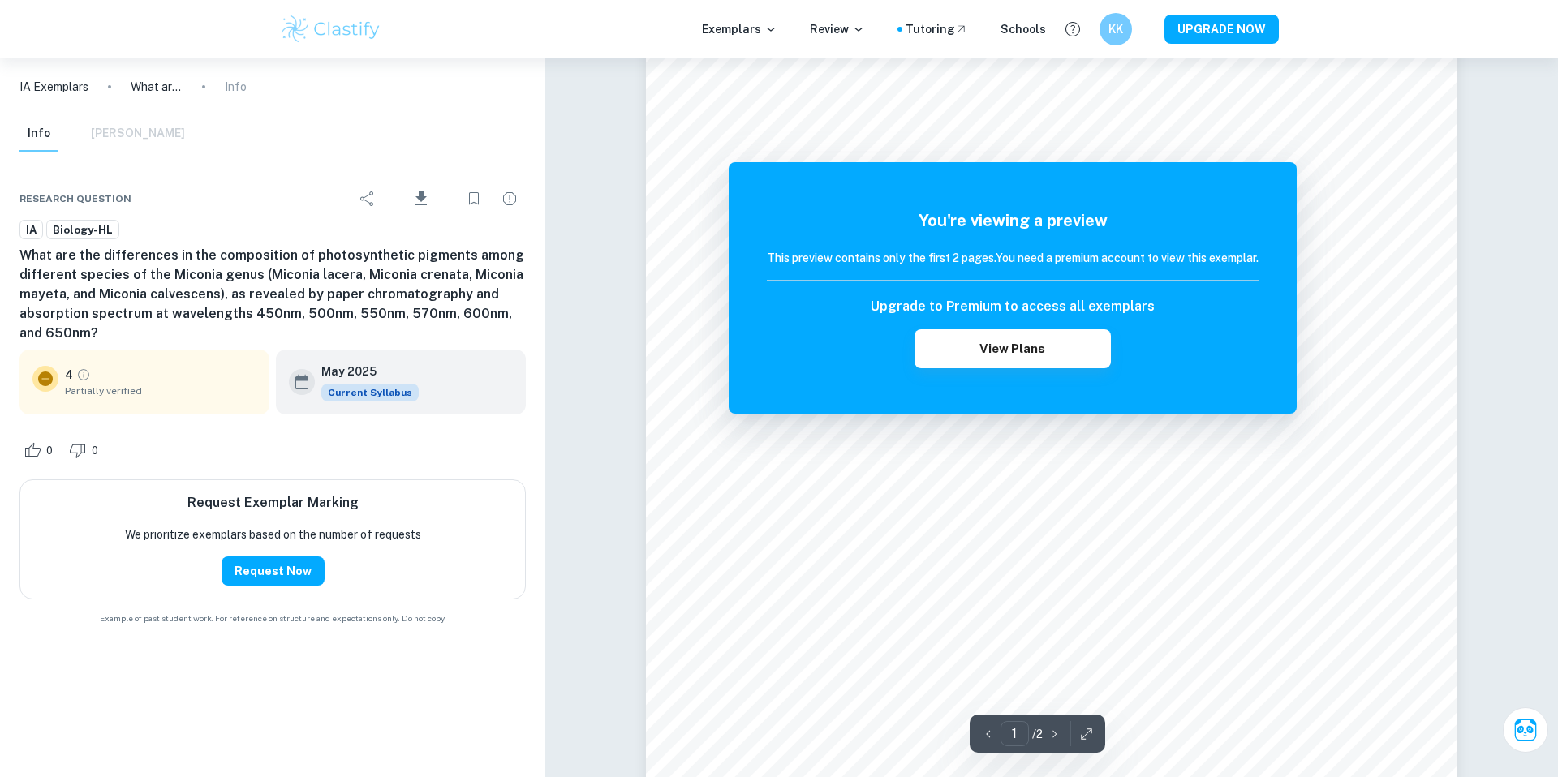
scroll to position [120, 0]
